Goal: Task Accomplishment & Management: Use online tool/utility

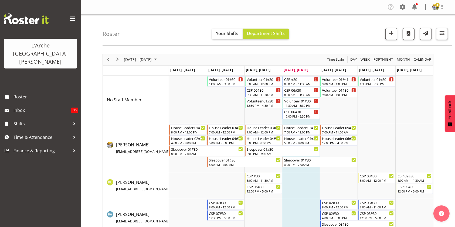
click at [119, 59] on span "Next" at bounding box center [117, 59] width 6 height 7
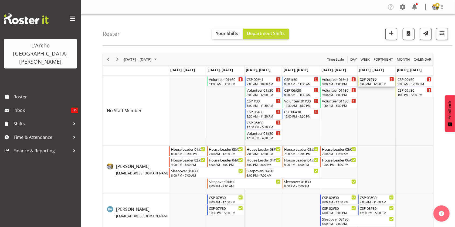
click at [375, 81] on div "CSP 08#30" at bounding box center [377, 78] width 34 height 5
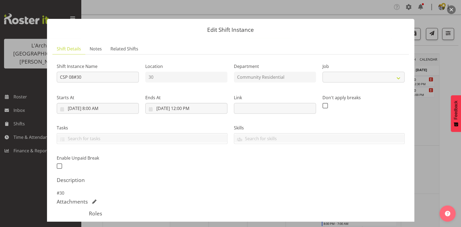
select select "3"
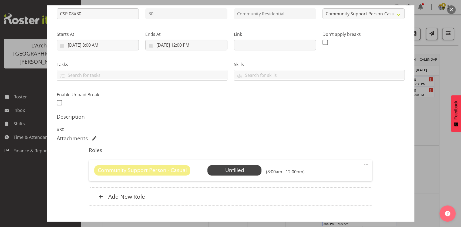
scroll to position [68, 0]
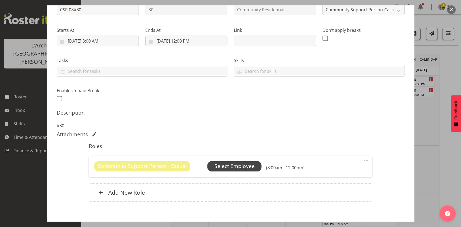
click at [223, 167] on span "Select Employee" at bounding box center [234, 167] width 40 height 8
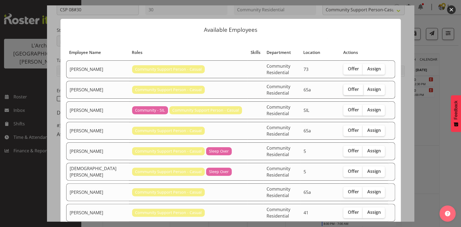
click at [348, 88] on span "Offer" at bounding box center [353, 89] width 11 height 5
click at [343, 88] on input "Offer" at bounding box center [345, 90] width 4 height 4
checkbox input "true"
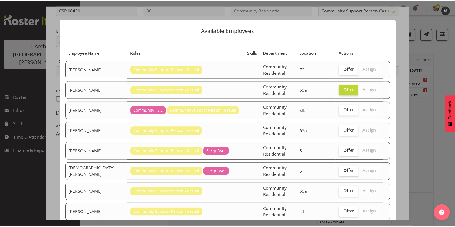
scroll to position [33, 0]
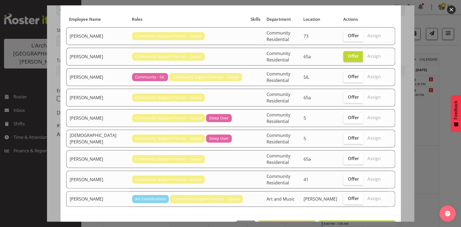
click at [358, 224] on span "Send offer to [PERSON_NAME]" at bounding box center [357, 227] width 70 height 6
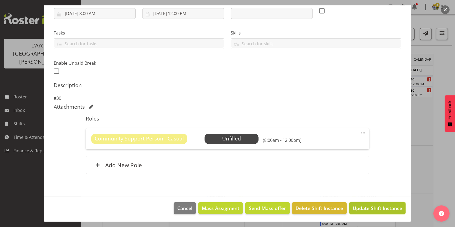
click at [373, 209] on span "Update Shift Instance" at bounding box center [377, 208] width 49 height 7
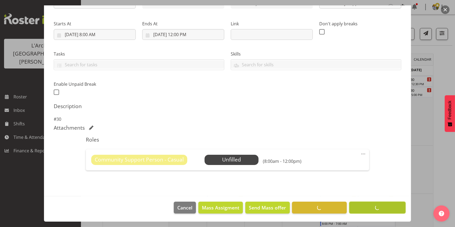
scroll to position [74, 0]
